Goal: Task Accomplishment & Management: Manage account settings

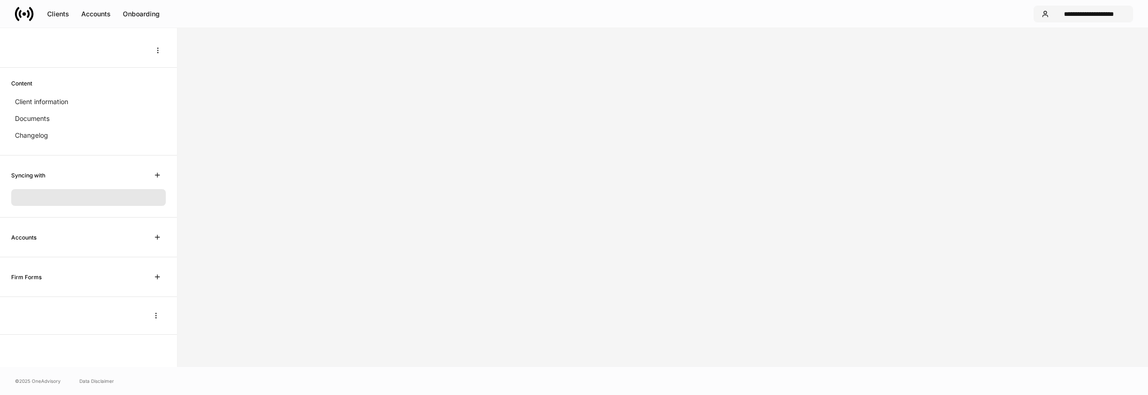
click at [1094, 17] on div "**********" at bounding box center [1088, 14] width 72 height 7
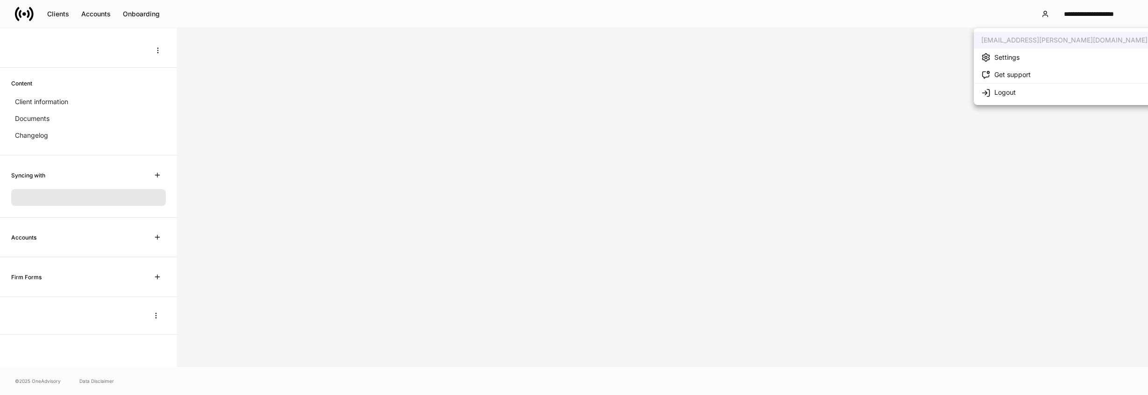
click at [1003, 97] on div "Logout" at bounding box center [1004, 92] width 21 height 9
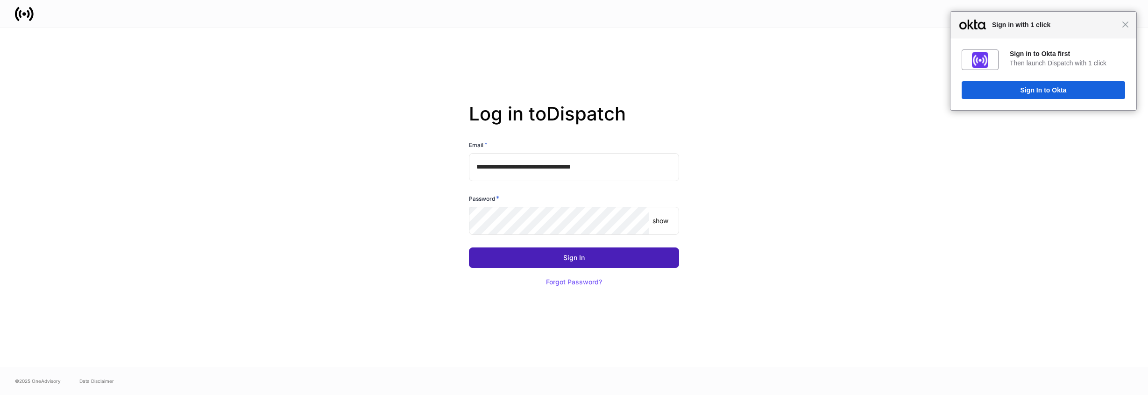
click at [565, 259] on div "Sign In" at bounding box center [573, 257] width 21 height 7
